Goal: Task Accomplishment & Management: Use online tool/utility

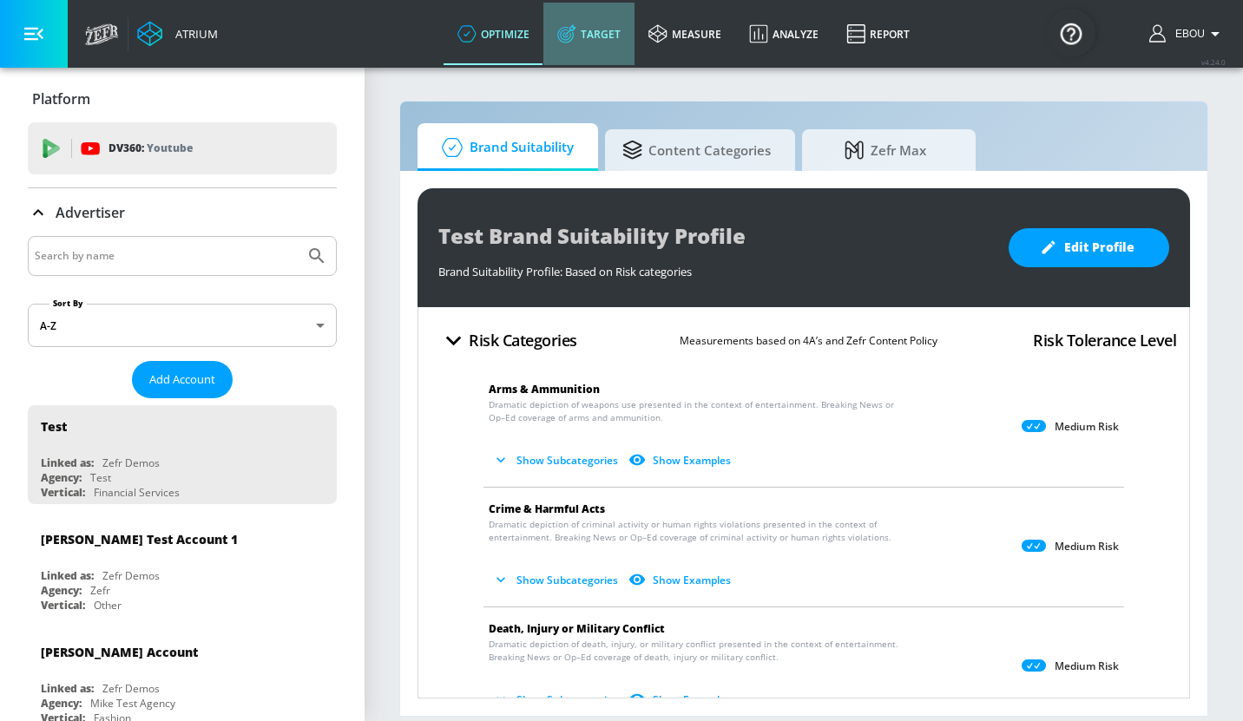
click at [594, 36] on link "Target" at bounding box center [588, 34] width 91 height 62
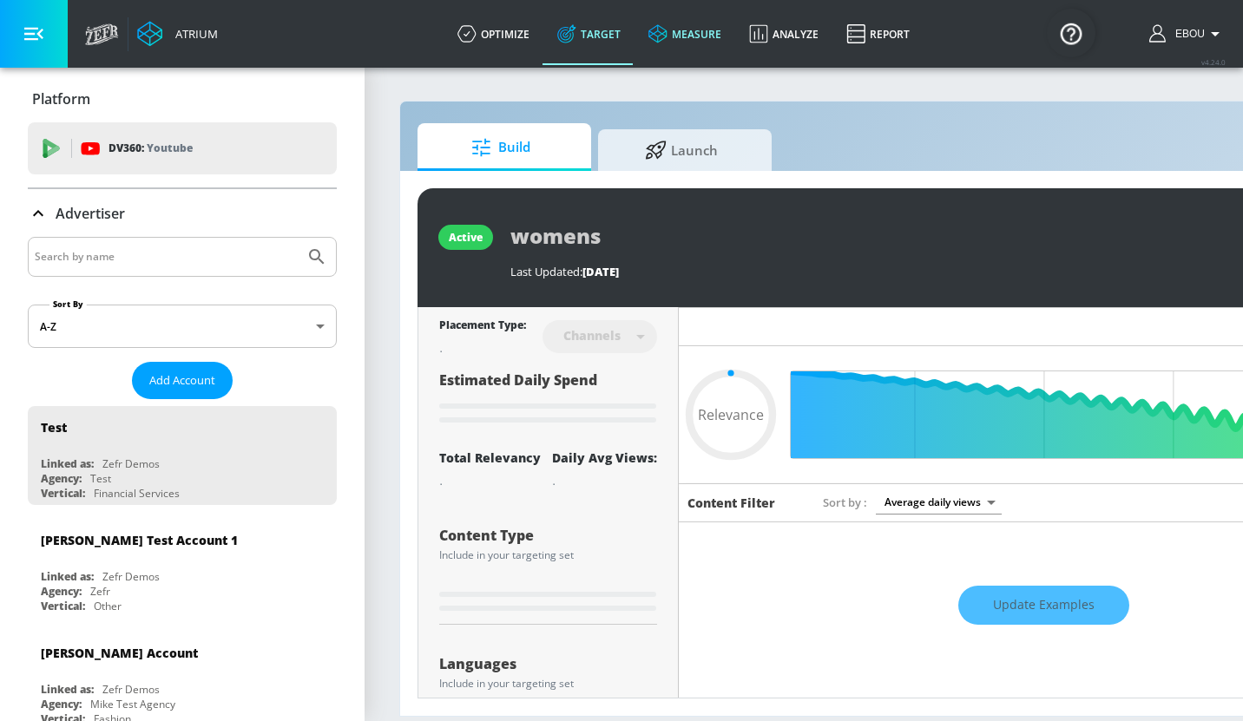
type input "0.05"
click at [689, 137] on span "Launch" at bounding box center [681, 148] width 132 height 42
